Goal: Find specific page/section: Find specific page/section

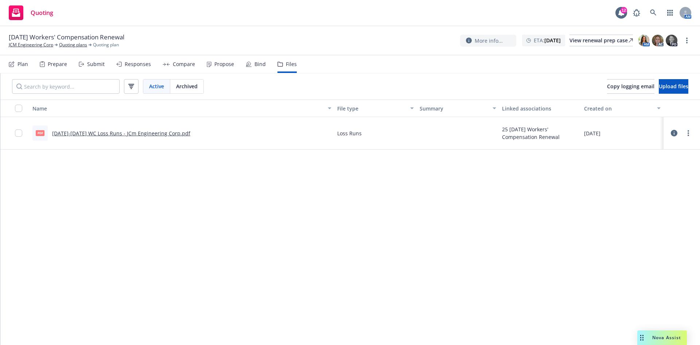
click at [65, 62] on div "Prepare" at bounding box center [57, 64] width 19 height 6
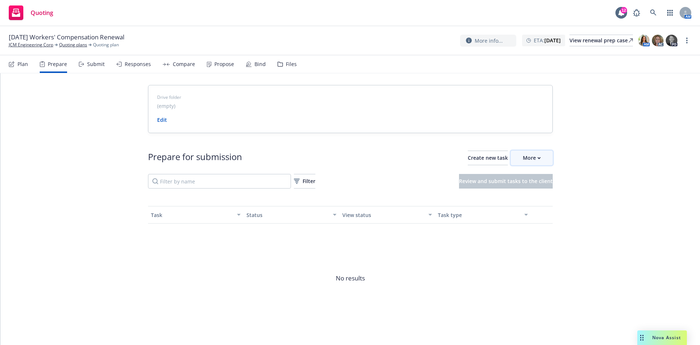
click at [527, 157] on div "More" at bounding box center [532, 158] width 18 height 14
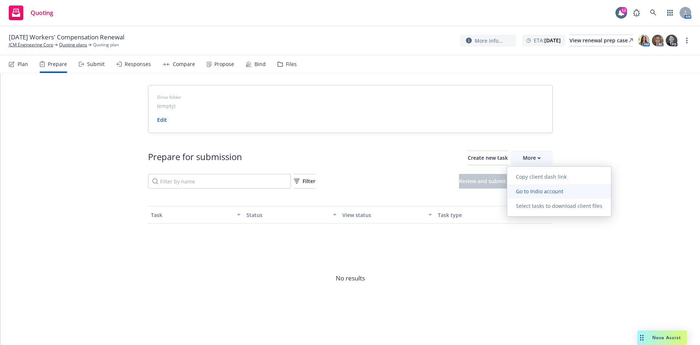
click at [533, 191] on span "Go to Indio account" at bounding box center [539, 191] width 65 height 7
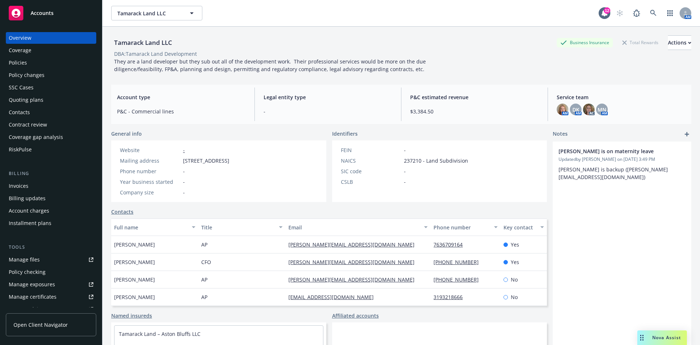
click at [40, 16] on span "Accounts" at bounding box center [42, 13] width 23 height 6
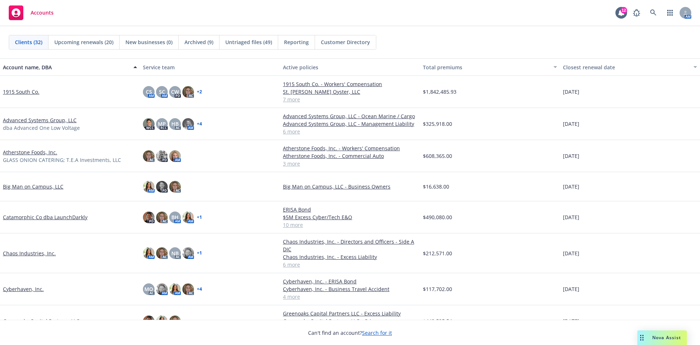
click at [59, 120] on link "Advanced Systems Group, LLC" at bounding box center [40, 120] width 74 height 8
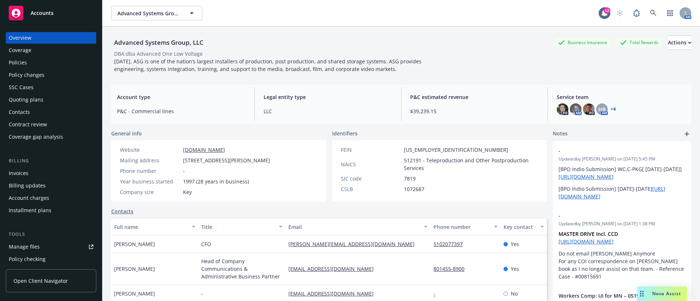
click at [58, 102] on div "Quoting plans" at bounding box center [51, 100] width 85 height 12
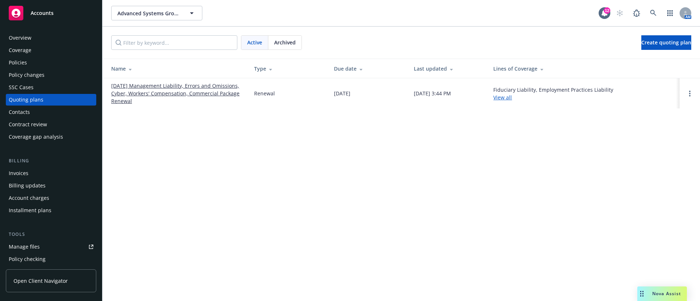
click at [142, 87] on link "[DATE] Management Liability, Errors and Omissions, Cyber, Workers' Compensation…" at bounding box center [176, 93] width 131 height 23
